Goal: Task Accomplishment & Management: Complete application form

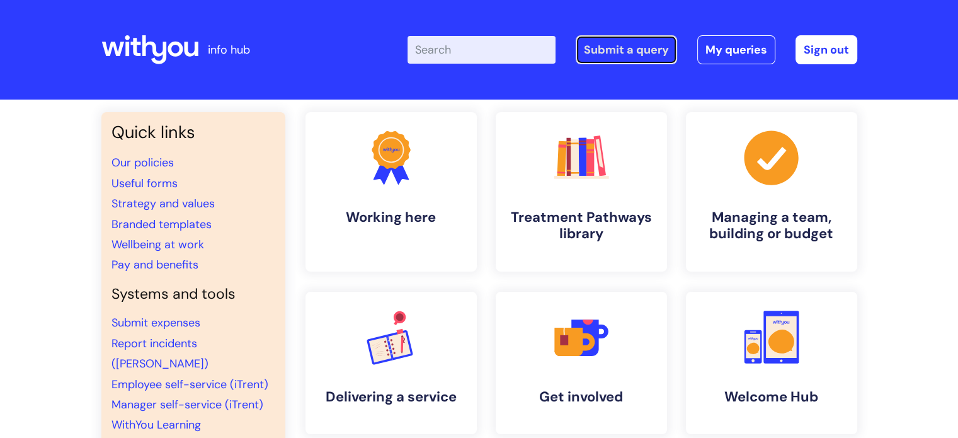
click at [606, 55] on link "Submit a query" at bounding box center [626, 49] width 101 height 29
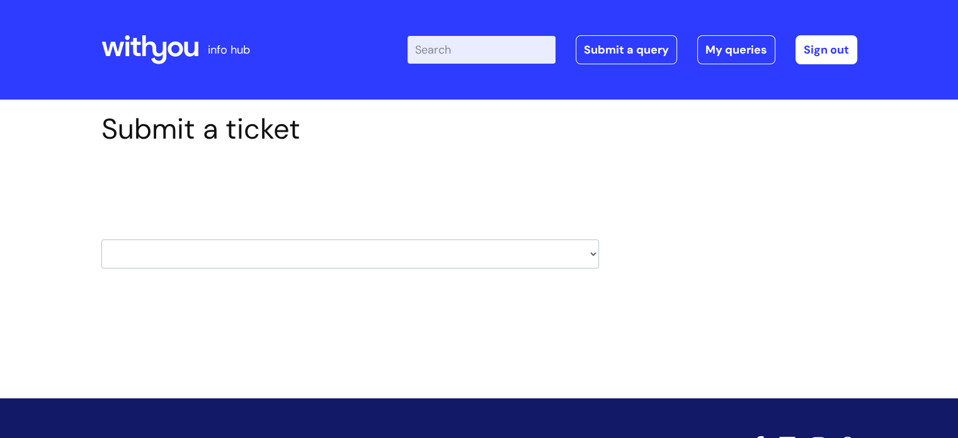
click at [588, 249] on select "HR / People IT and Support Clinical Drug Alerts Finance Accounts Data Support T…" at bounding box center [349, 253] width 497 height 29
select select "it_and_support"
click at [101, 239] on select "HR / People IT and Support Clinical Drug Alerts Finance Accounts Data Support T…" at bounding box center [349, 253] width 497 height 29
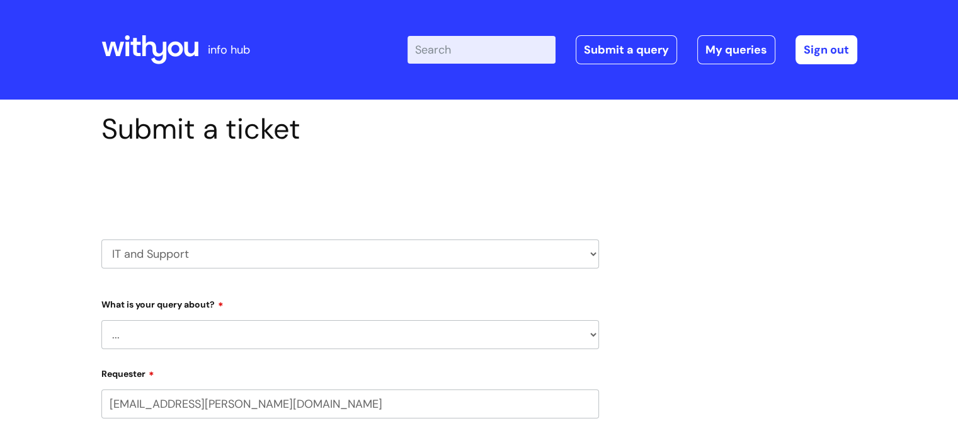
select select "80004286572"
click at [589, 334] on select "... Mobile Phone Reset & MFA Accounts, Starters and Leavers IT Hardware issue I…" at bounding box center [349, 334] width 497 height 29
select select "Accounts, Starters and Leavers"
click at [101, 320] on select "... Mobile Phone Reset & MFA Accounts, Starters and Leavers IT Hardware issue I…" at bounding box center [349, 334] width 497 height 29
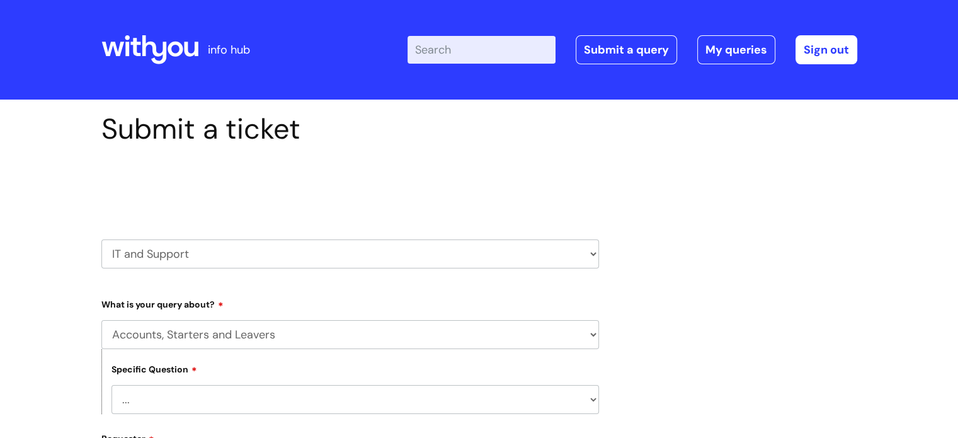
click at [590, 400] on select "... I have a new starter I have a leaver I need to make a change to an account …" at bounding box center [354, 399] width 487 height 29
select select "I need to make a change to an account"
click at [111, 385] on select "... I have a new starter I have a leaver I need to make a change to an account …" at bounding box center [354, 399] width 487 height 29
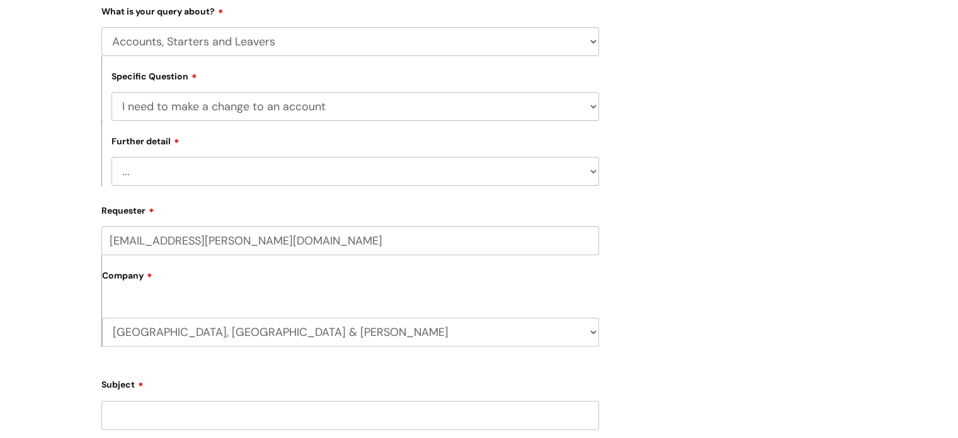
scroll to position [312, 0]
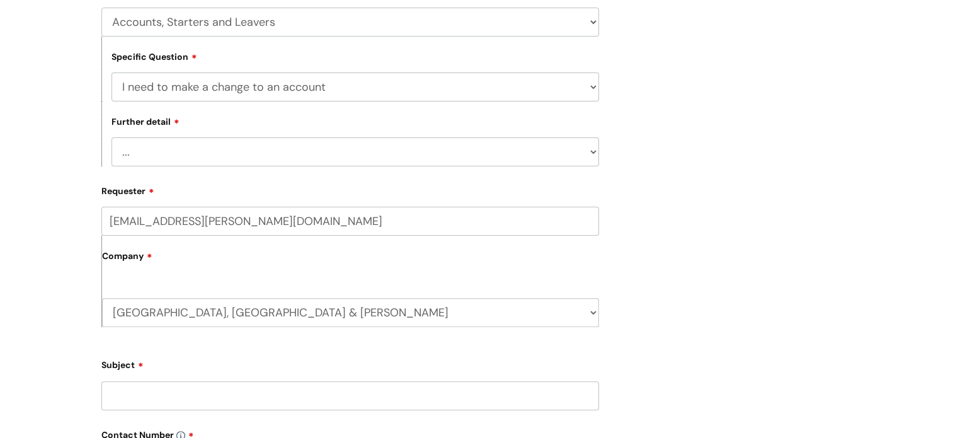
click at [588, 149] on select "... I need to amend the name, details or access of an account I need to reinsta…" at bounding box center [354, 151] width 487 height 29
select select "I need to suspend an account"
click at [111, 137] on select "... I need to amend the name, details or access of an account I need to reinsta…" at bounding box center [354, 151] width 487 height 29
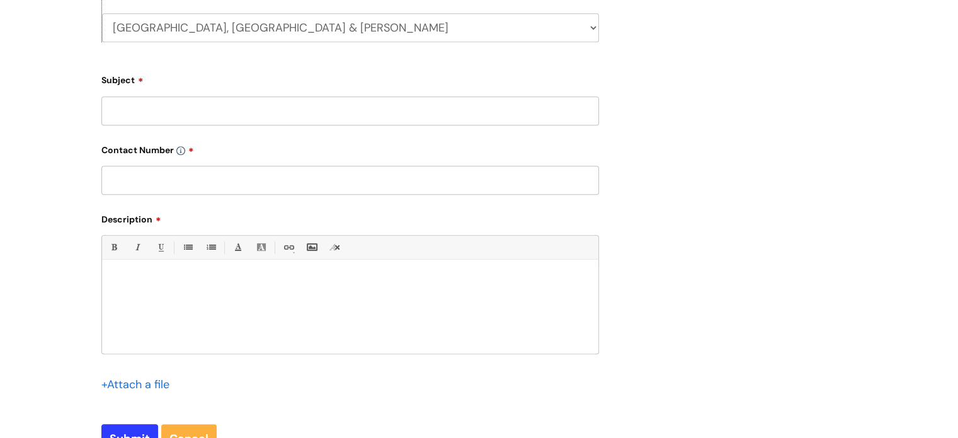
scroll to position [598, 0]
click at [312, 111] on input "Subject" at bounding box center [349, 109] width 497 height 29
click at [127, 110] on input "Jay Campbell" at bounding box center [349, 109] width 497 height 29
type input "[PERSON_NAME]"
click at [121, 178] on input "text" at bounding box center [349, 178] width 497 height 29
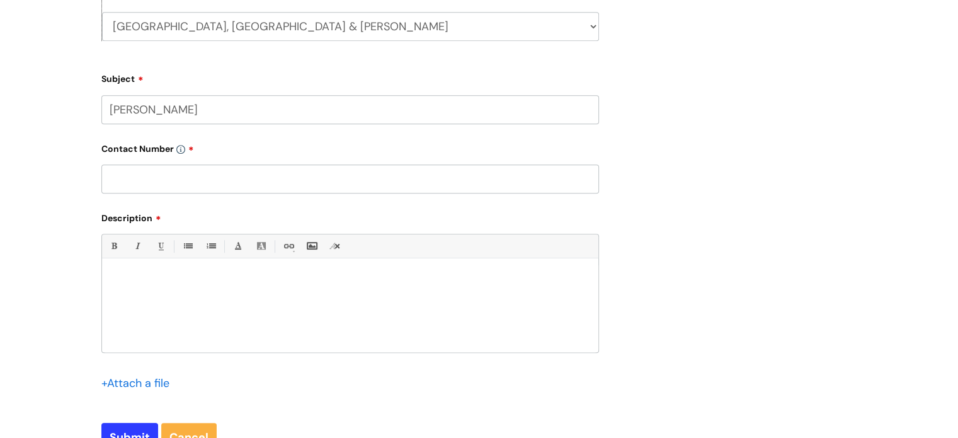
click at [133, 276] on p at bounding box center [349, 280] width 477 height 11
click at [321, 281] on p "Please suspend the IT account for [PERSON_NAME]." at bounding box center [349, 280] width 477 height 11
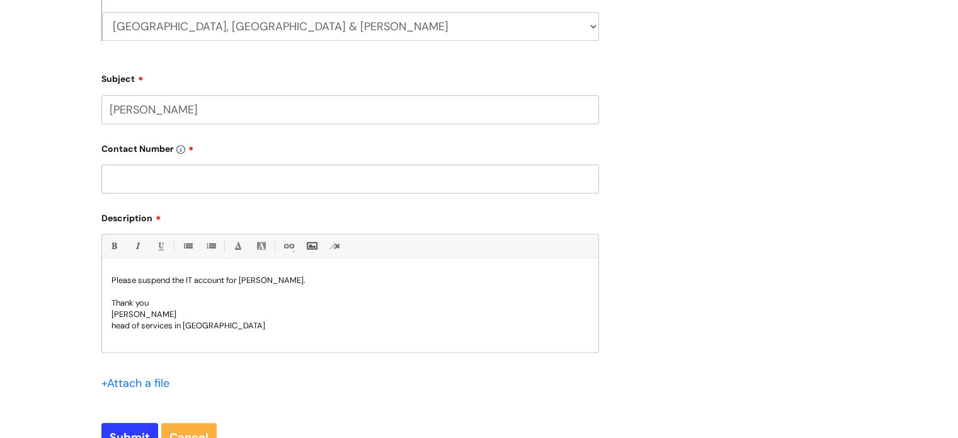
click at [117, 329] on p "head of services in BCP" at bounding box center [349, 325] width 477 height 11
click at [157, 178] on input "text" at bounding box center [349, 178] width 497 height 29
paste input "07974 883457"
click at [227, 279] on p "Please suspend the IT account for [PERSON_NAME]." at bounding box center [349, 280] width 477 height 11
click at [214, 176] on input "07974 883457" at bounding box center [349, 178] width 497 height 29
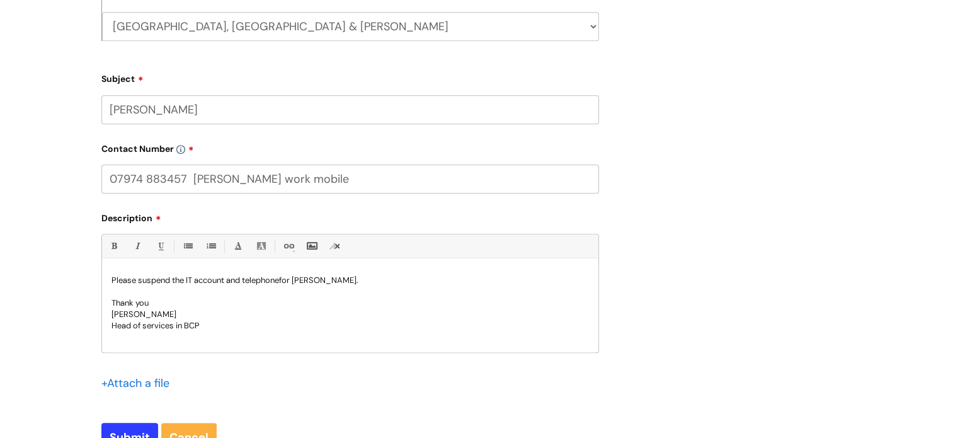
click at [225, 213] on label "Description" at bounding box center [349, 215] width 497 height 15
click at [113, 178] on input "07974 883457 Jason Campbell work mobile" at bounding box center [349, 176] width 497 height 29
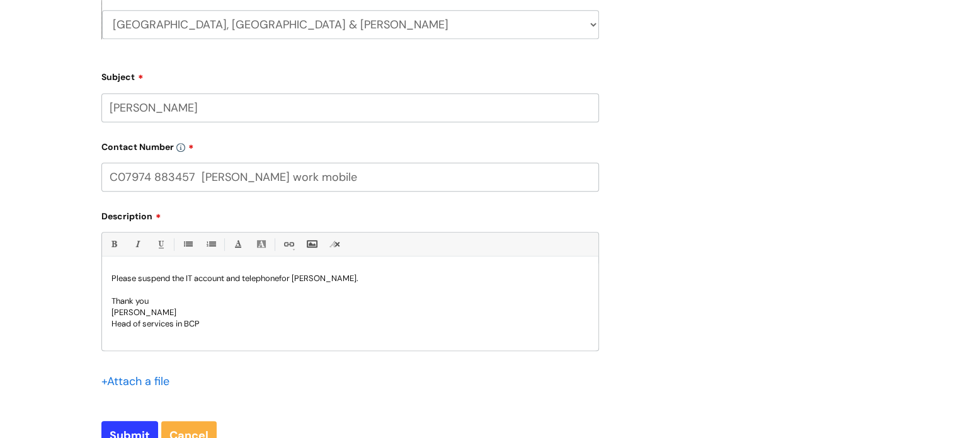
type input "07974 883457 Jason Campbell work mobile"
click at [118, 339] on div "Please suspend the IT account and telephone for Jason Campbell. Thank you Caz A…" at bounding box center [350, 306] width 496 height 87
click at [203, 321] on p "H ead of services in BCP" at bounding box center [349, 323] width 477 height 11
click at [204, 320] on span "07814 178329" at bounding box center [226, 323] width 52 height 11
click at [155, 353] on div "Bold (Ctrl-B) Italic (Ctrl-I) Underline(Ctrl-U) • Unordered List (Ctrl-Shift-7)…" at bounding box center [349, 319] width 497 height 175
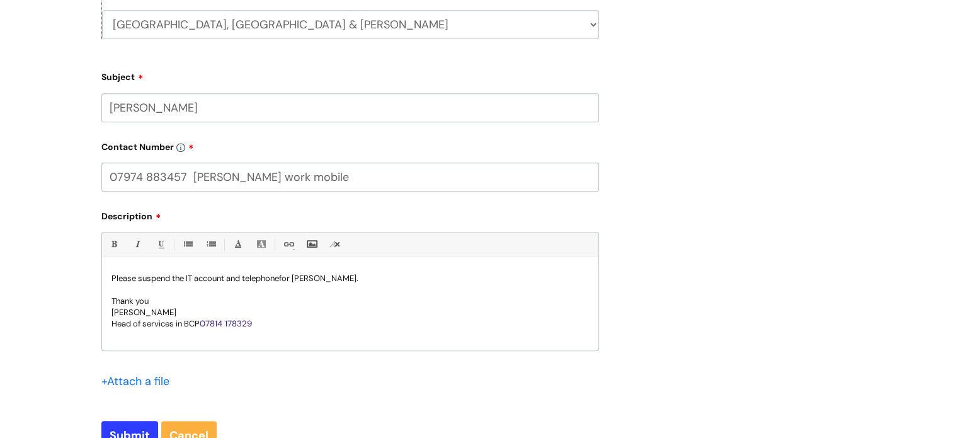
click at [161, 322] on p "Head of services in BCP 07814 178329" at bounding box center [349, 323] width 477 height 11
drag, startPoint x: 353, startPoint y: 177, endPoint x: 114, endPoint y: 167, distance: 238.8
click at [114, 167] on input "07974 883457 Jason Campbell work mobile" at bounding box center [349, 176] width 497 height 29
drag, startPoint x: 258, startPoint y: 325, endPoint x: 208, endPoint y: 324, distance: 50.4
click at [208, 324] on span "07814 178329" at bounding box center [226, 323] width 52 height 11
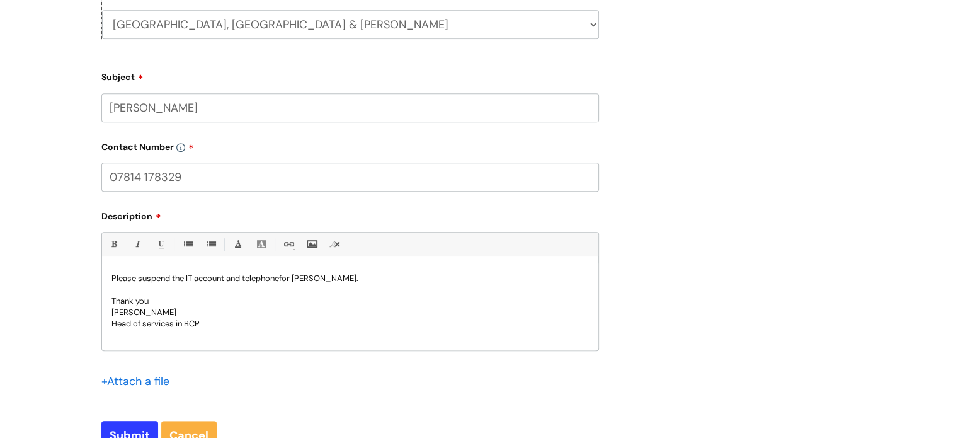
click at [232, 178] on input "07814 178329" at bounding box center [349, 176] width 497 height 29
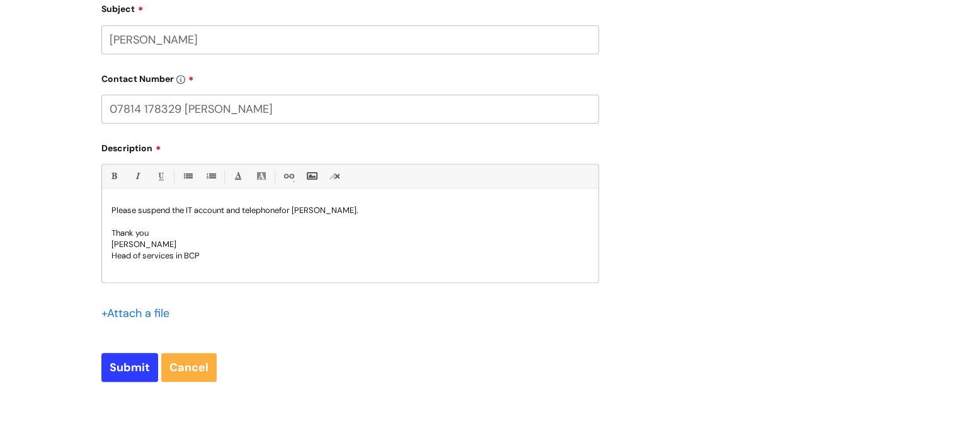
scroll to position [679, 0]
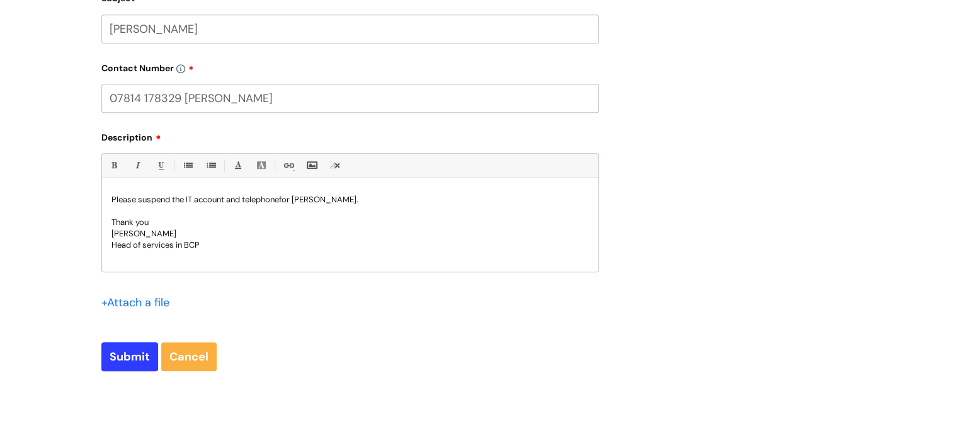
type input "07814 178329 [PERSON_NAME]"
click at [286, 201] on p "Please suspend the IT account and telephone for Jason Campbell." at bounding box center [349, 199] width 477 height 11
click at [123, 358] on input "Submit" at bounding box center [129, 356] width 57 height 29
type input "Please Wait..."
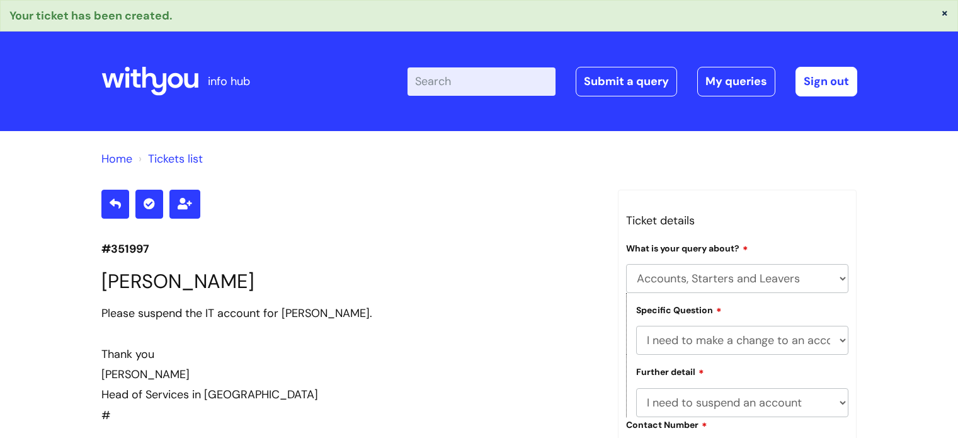
select select "Accounts, Starters and Leavers"
select select "I need to make a change to an account"
select select "I need to suspend an account"
